Goal: Task Accomplishment & Management: Complete application form

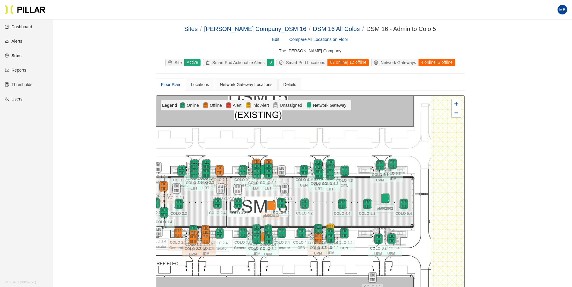
drag, startPoint x: 436, startPoint y: 188, endPoint x: 367, endPoint y: 186, distance: 69.6
click at [367, 186] on div at bounding box center [310, 203] width 308 height 215
click at [200, 85] on div "Locations" at bounding box center [200, 84] width 18 height 7
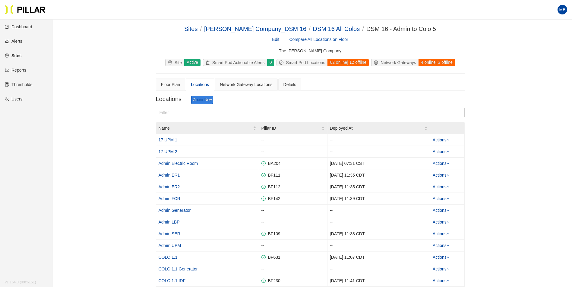
click at [202, 99] on link "Create New" at bounding box center [202, 100] width 22 height 8
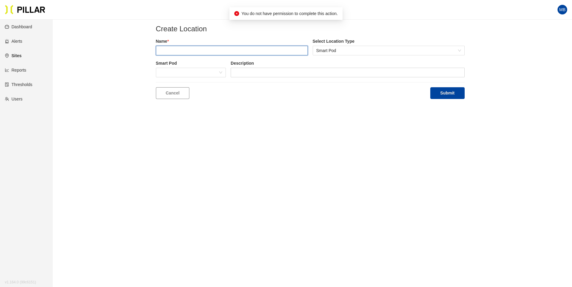
click at [179, 51] on input "text" at bounding box center [232, 51] width 152 height 10
type input "COLO 5.1 GEN"
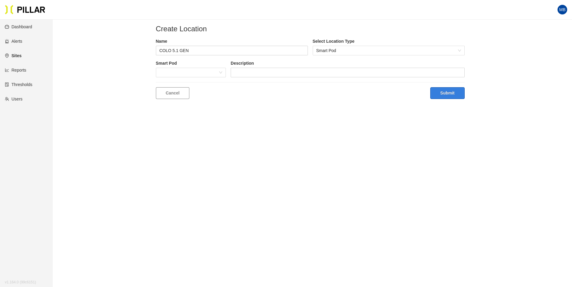
click at [455, 96] on button "Submit" at bounding box center [447, 93] width 34 height 12
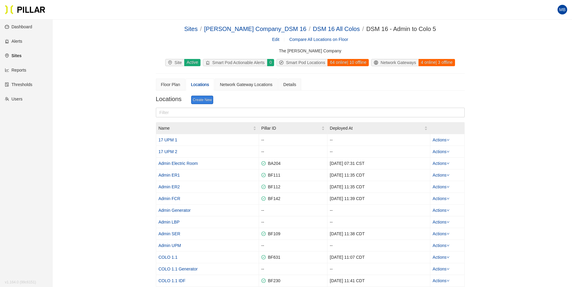
click at [203, 99] on link "Create New" at bounding box center [202, 100] width 22 height 8
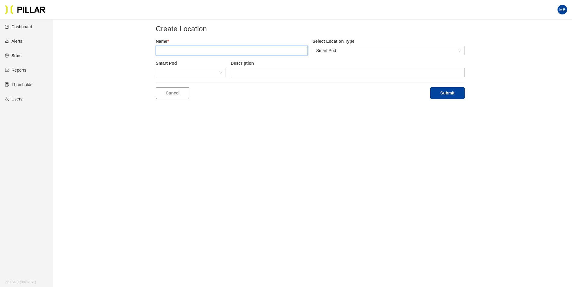
click at [187, 52] on input "text" at bounding box center [232, 51] width 152 height 10
type input "COLO 5.2 GEN"
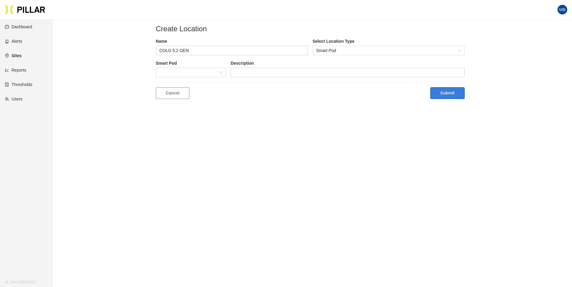
click at [448, 91] on button "Submit" at bounding box center [447, 93] width 34 height 12
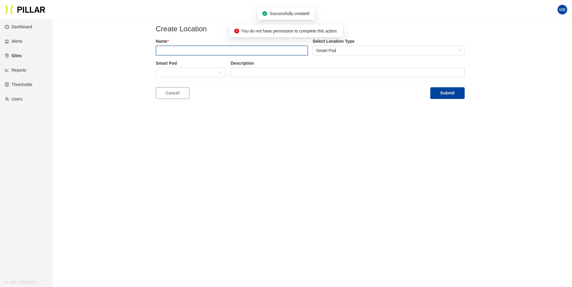
click at [190, 49] on input "text" at bounding box center [232, 51] width 152 height 10
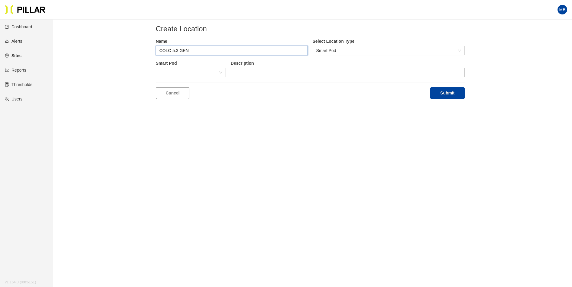
type input "COLO 5.3 GEN"
click at [430, 87] on button "Submit" at bounding box center [447, 93] width 34 height 12
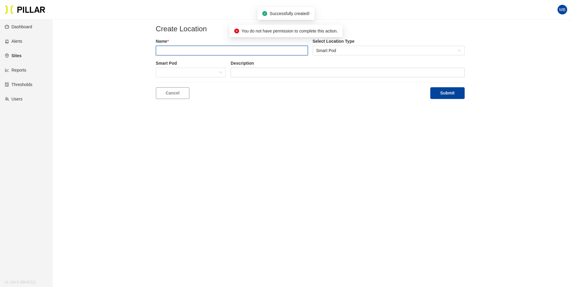
click at [181, 53] on input "text" at bounding box center [232, 51] width 152 height 10
type input "COLO"
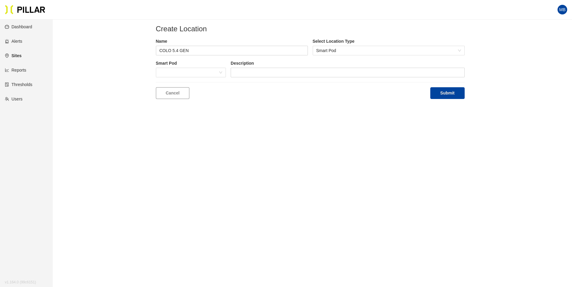
type input "COLO 5.4 GEN"
click at [430, 87] on button "Submit" at bounding box center [447, 93] width 34 height 12
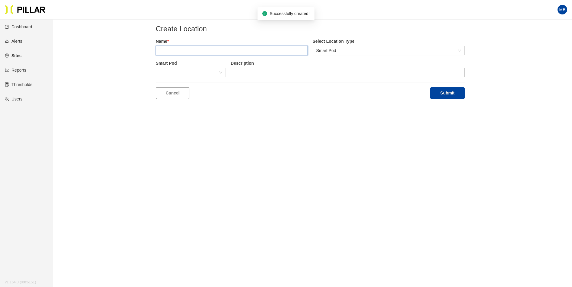
click at [217, 48] on input "text" at bounding box center [232, 51] width 152 height 10
type input "COLO 5.1 LBP"
click at [430, 87] on button "Submit" at bounding box center [447, 93] width 34 height 12
click at [214, 54] on input "text" at bounding box center [232, 51] width 152 height 10
type input "COLO 5.1 LBT"
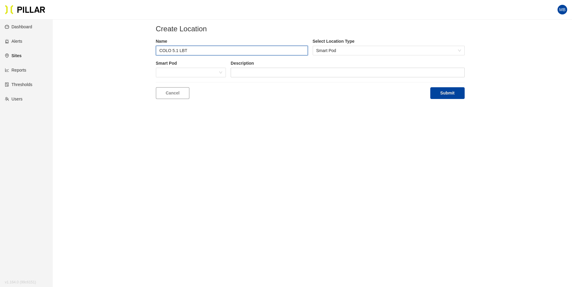
click at [430, 87] on button "Submit" at bounding box center [447, 93] width 34 height 12
click at [206, 47] on input "text" at bounding box center [232, 51] width 152 height 10
type input "COLO 5.2 LBP"
click at [430, 87] on button "Submit" at bounding box center [447, 93] width 34 height 12
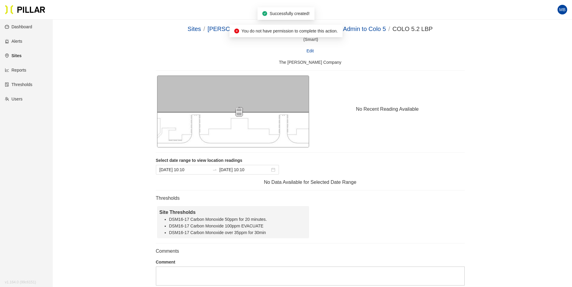
drag, startPoint x: 227, startPoint y: 52, endPoint x: 218, endPoint y: 50, distance: 8.6
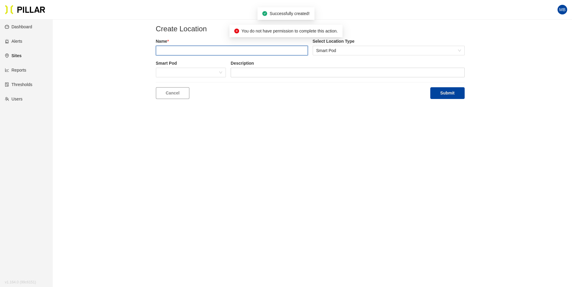
click at [204, 49] on input "text" at bounding box center [232, 51] width 152 height 10
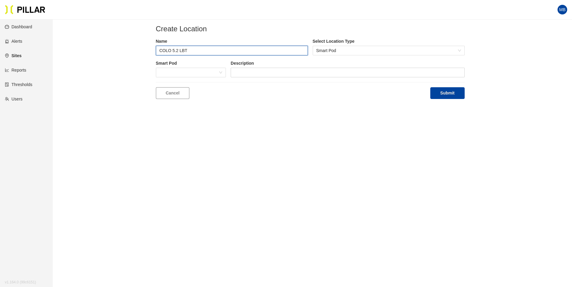
type input "COLO 5.2 LBT"
click at [430, 87] on button "Submit" at bounding box center [447, 93] width 34 height 12
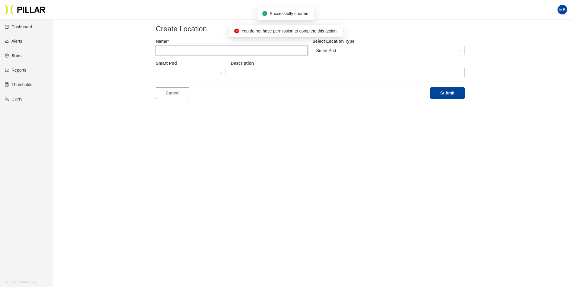
click at [192, 55] on input "text" at bounding box center [232, 51] width 152 height 10
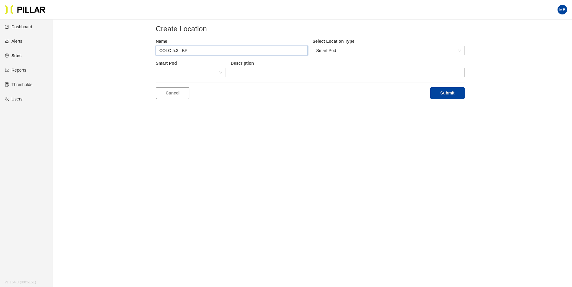
type input "COLO 5.3 LBP"
click at [430, 87] on button "Submit" at bounding box center [447, 93] width 34 height 12
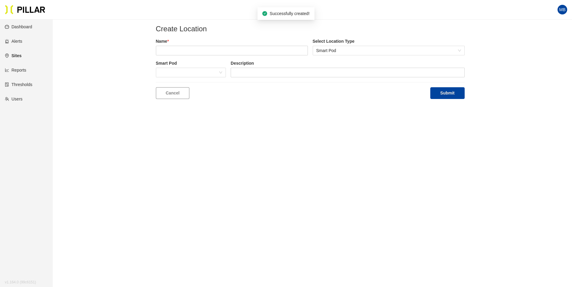
click at [188, 44] on label "Name *" at bounding box center [232, 41] width 152 height 6
click at [182, 46] on input "text" at bounding box center [232, 51] width 152 height 10
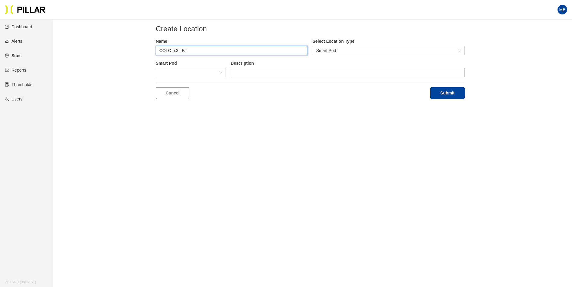
type input "COLO 5.3 LBT"
click at [430, 87] on button "Submit" at bounding box center [447, 93] width 34 height 12
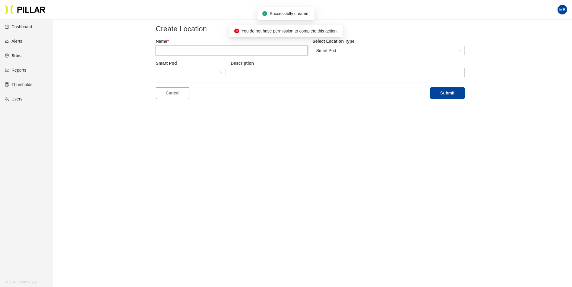
click at [178, 50] on input "text" at bounding box center [232, 51] width 152 height 10
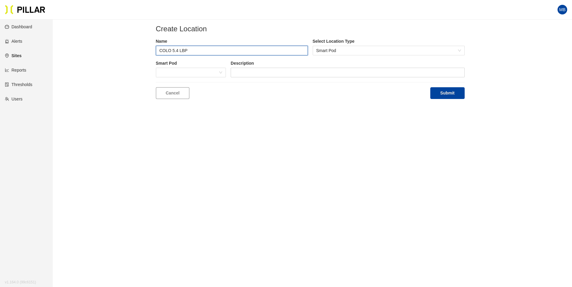
type input "COLO 5.4 LBP"
click at [430, 87] on button "Submit" at bounding box center [447, 93] width 34 height 12
click at [177, 51] on input "text" at bounding box center [232, 51] width 152 height 10
type input "B"
type input "COLO 5.4 LBT"
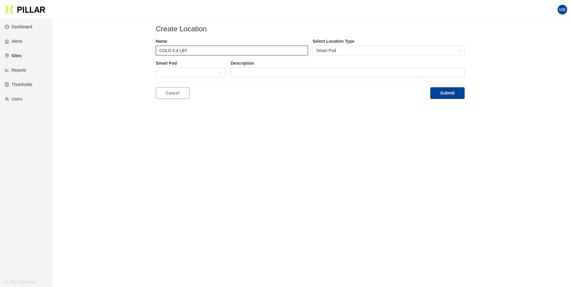
click at [430, 87] on button "Submit" at bounding box center [447, 93] width 34 height 12
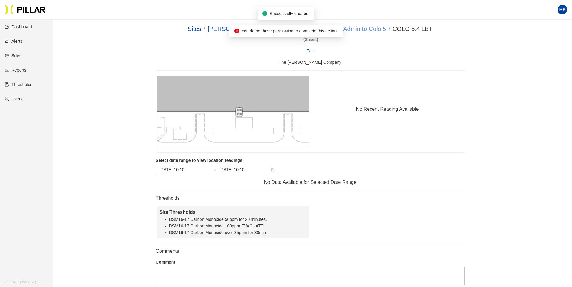
click at [357, 27] on link "DSM 16 - Admin to Colo 5" at bounding box center [351, 29] width 70 height 7
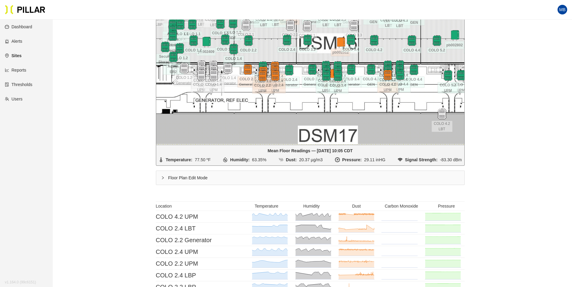
scroll to position [181, 0]
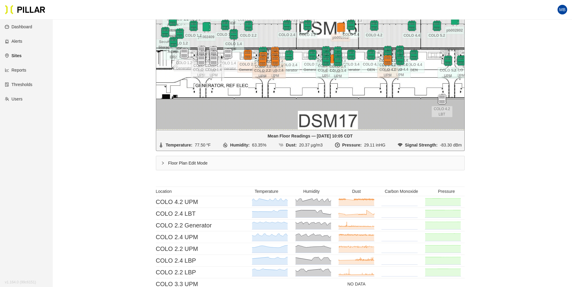
click at [177, 164] on div "Floor Plan Edit Mode" at bounding box center [310, 163] width 308 height 14
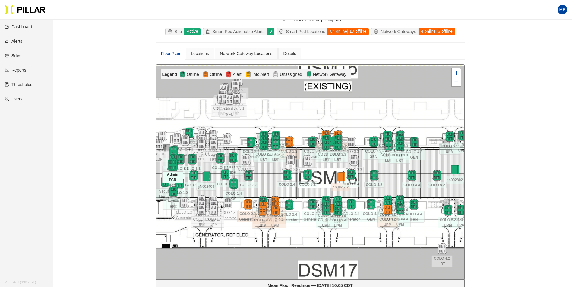
scroll to position [30, 0]
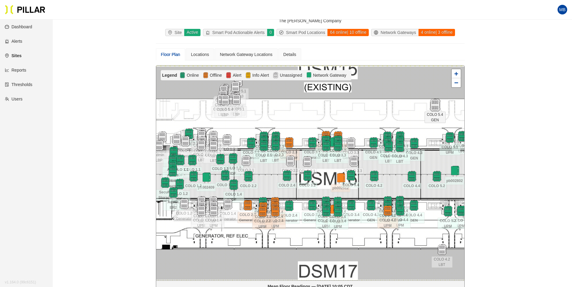
drag, startPoint x: 227, startPoint y: 102, endPoint x: 433, endPoint y: 106, distance: 205.8
click at [433, 106] on img at bounding box center [434, 105] width 13 height 13
click at [365, 127] on div at bounding box center [310, 173] width 308 height 215
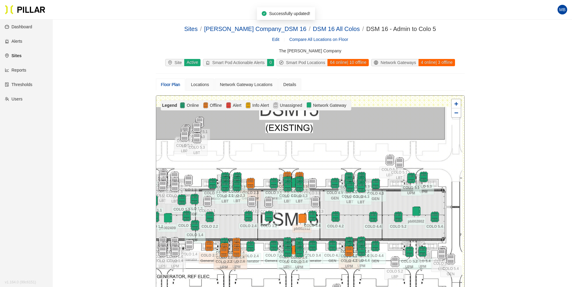
scroll to position [30, 0]
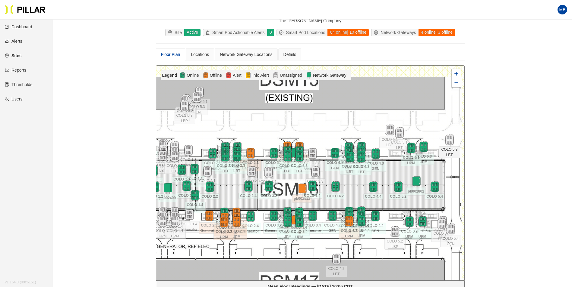
drag, startPoint x: 197, startPoint y: 111, endPoint x: 449, endPoint y: 143, distance: 254.5
click at [449, 143] on img at bounding box center [449, 140] width 11 height 11
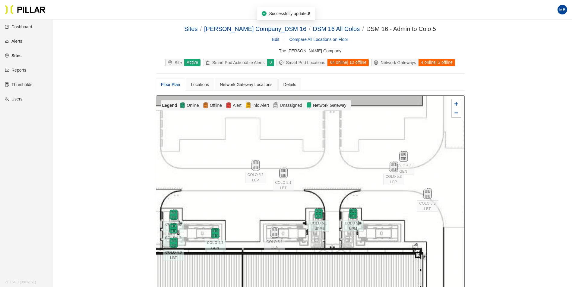
scroll to position [30, 0]
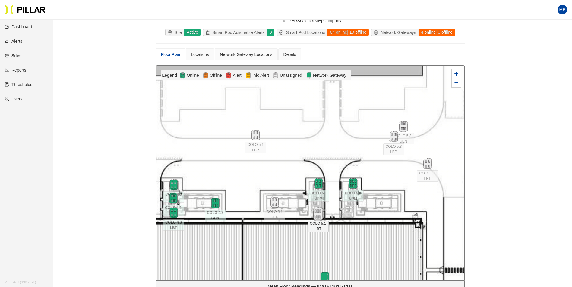
drag, startPoint x: 284, startPoint y: 145, endPoint x: 319, endPoint y: 216, distance: 79.1
click at [319, 216] on img at bounding box center [317, 214] width 13 height 13
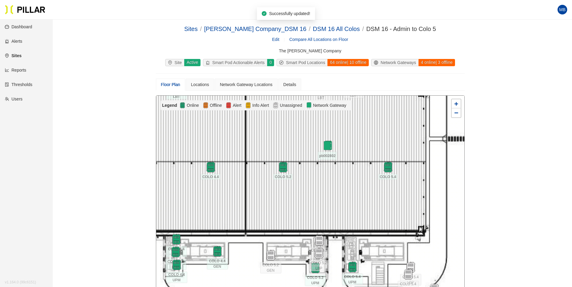
scroll to position [60, 0]
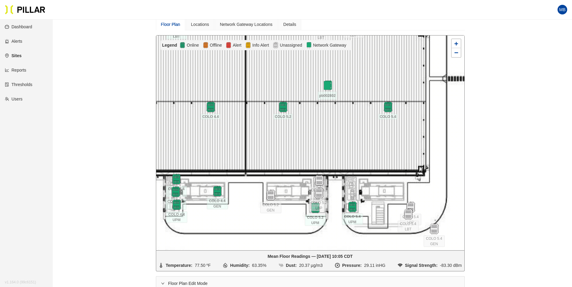
click at [318, 195] on img at bounding box center [318, 193] width 11 height 11
